Goal: Task Accomplishment & Management: Complete application form

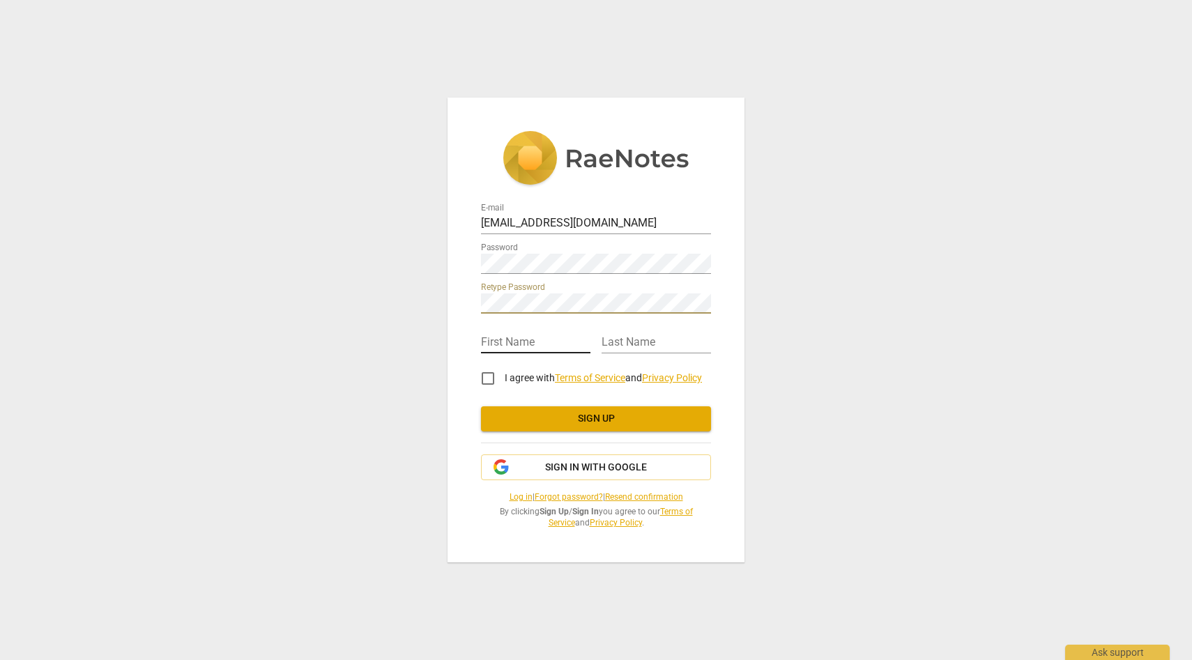
click at [511, 345] on input "text" at bounding box center [535, 343] width 109 height 20
type input "hayley"
click at [613, 344] on input "text" at bounding box center [655, 343] width 109 height 20
type input "marks"
click at [488, 377] on input "I agree with Terms of Service and Privacy Policy" at bounding box center [487, 378] width 33 height 33
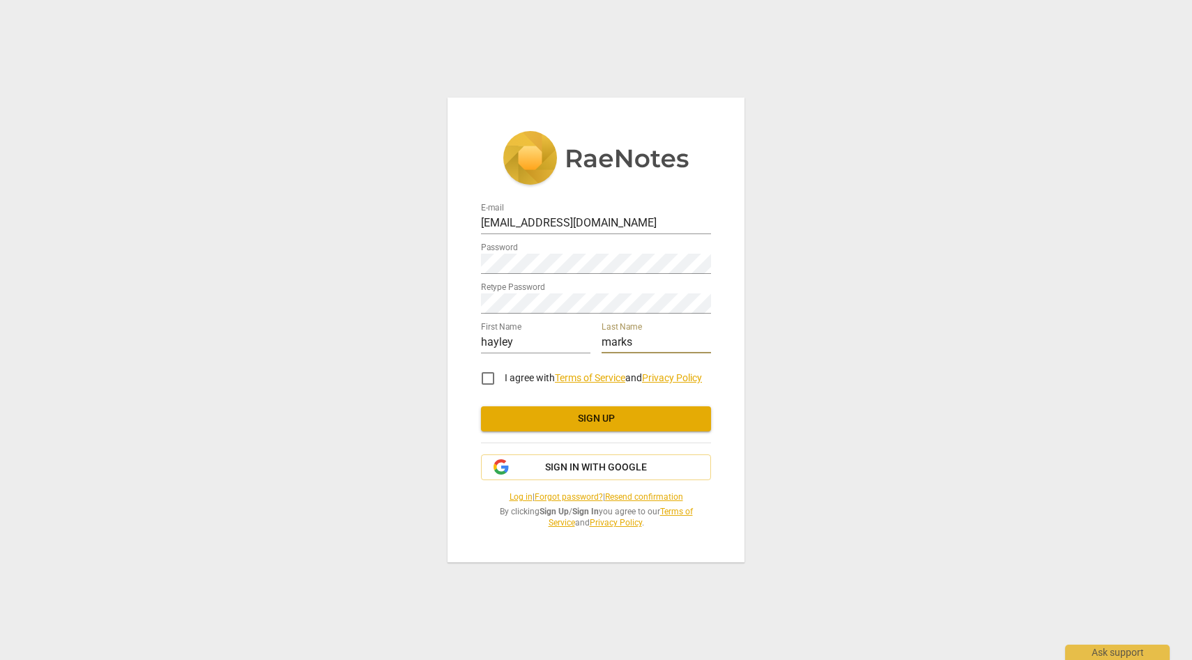
checkbox input "true"
click at [555, 417] on span "Sign up" at bounding box center [596, 419] width 208 height 14
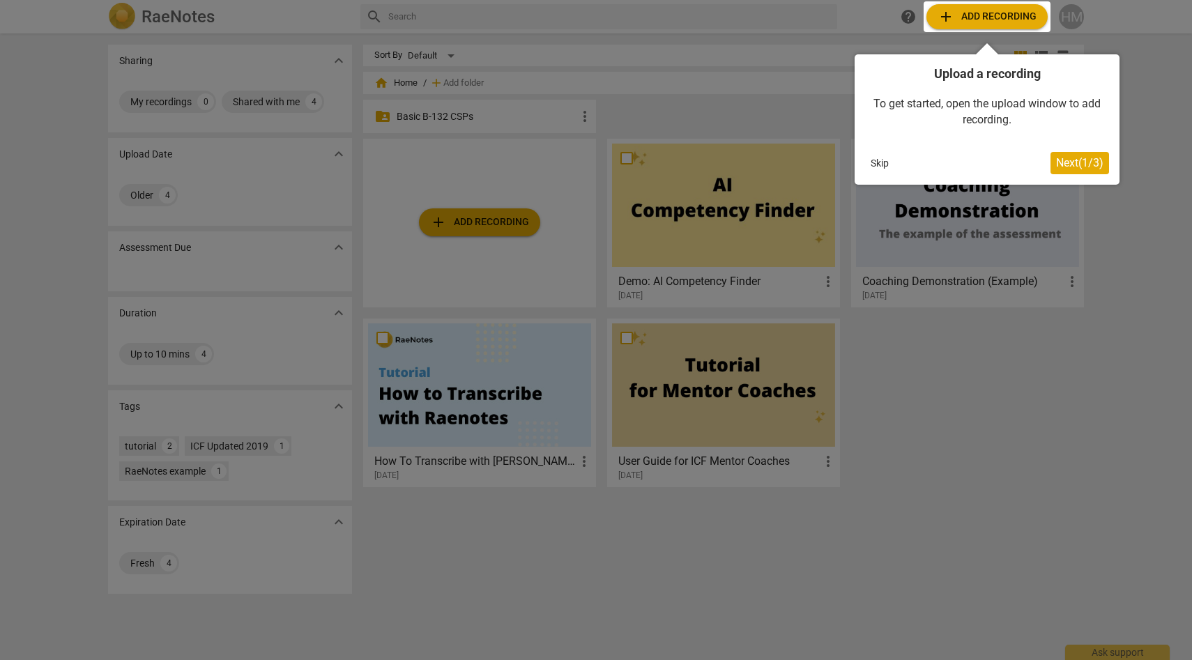
click at [1065, 159] on span "Next ( 1 / 3 )" at bounding box center [1079, 162] width 47 height 13
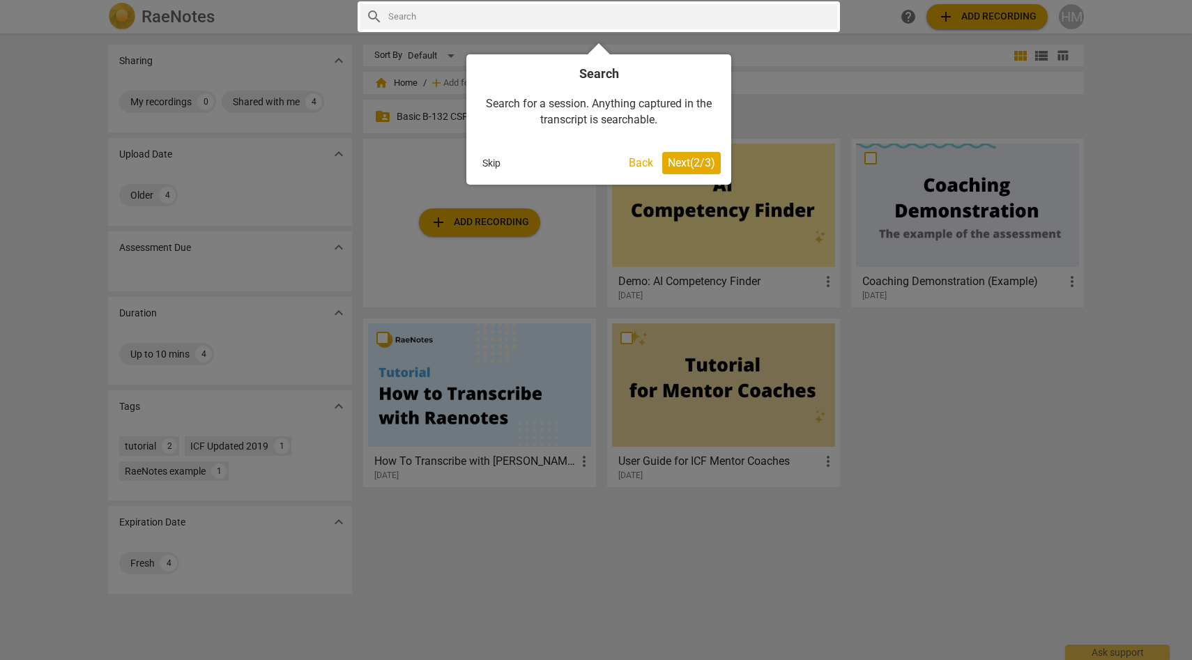
click at [696, 160] on span "Next ( 2 / 3 )" at bounding box center [691, 162] width 47 height 13
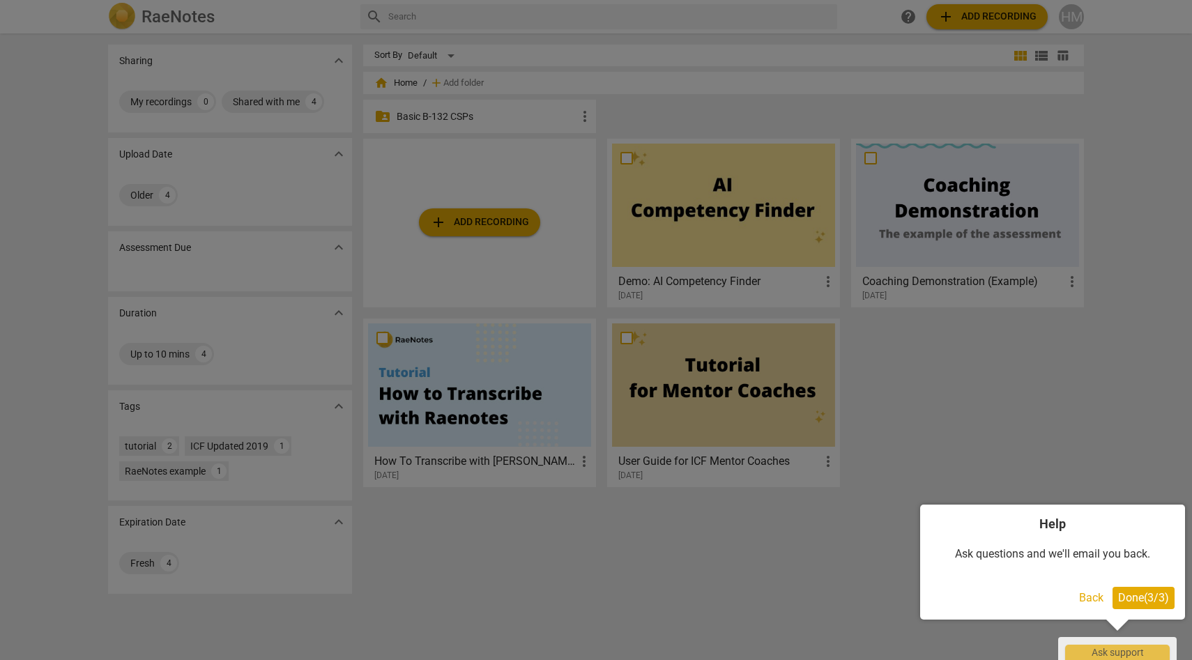
click at [1137, 594] on span "Done ( 3 / 3 )" at bounding box center [1143, 597] width 51 height 13
